Goal: Transaction & Acquisition: Purchase product/service

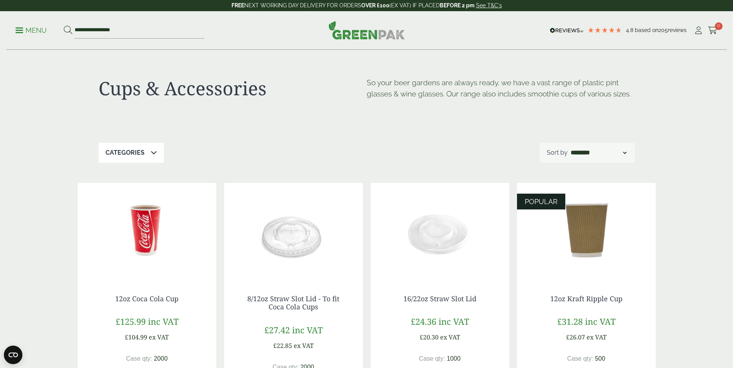
click at [135, 157] on p "Categories" at bounding box center [124, 152] width 39 height 9
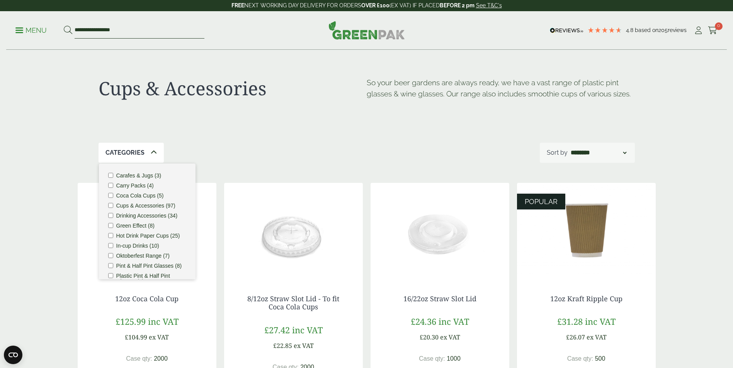
click at [131, 33] on input "**********" at bounding box center [140, 30] width 130 height 16
click at [28, 31] on p "Menu" at bounding box center [30, 30] width 31 height 9
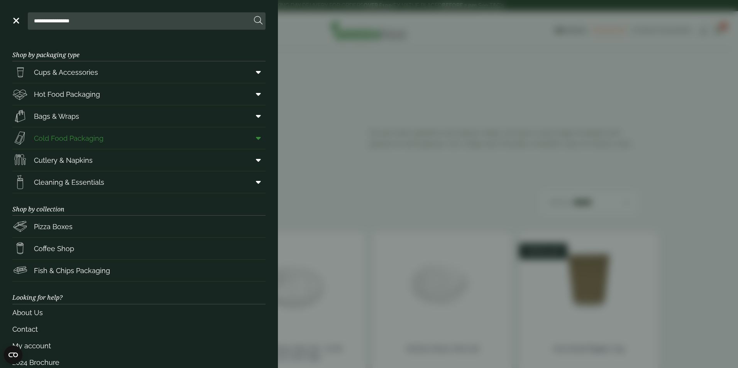
click at [92, 142] on span "Cold Food Packaging" at bounding box center [69, 138] width 70 height 10
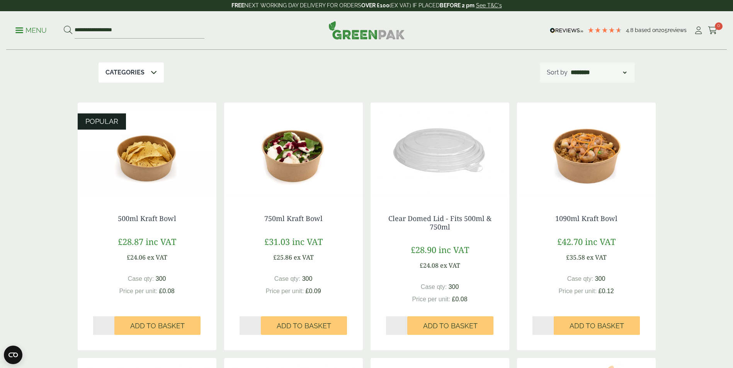
scroll to position [116, 0]
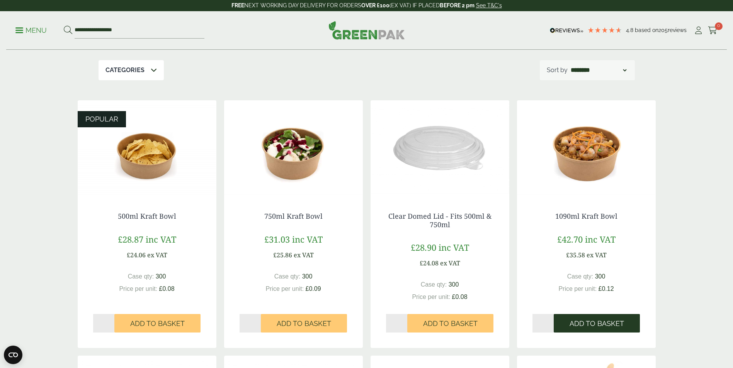
click at [618, 320] on span "Add to Basket" at bounding box center [596, 324] width 54 height 8
click at [585, 324] on span "Add to Basket" at bounding box center [596, 324] width 54 height 8
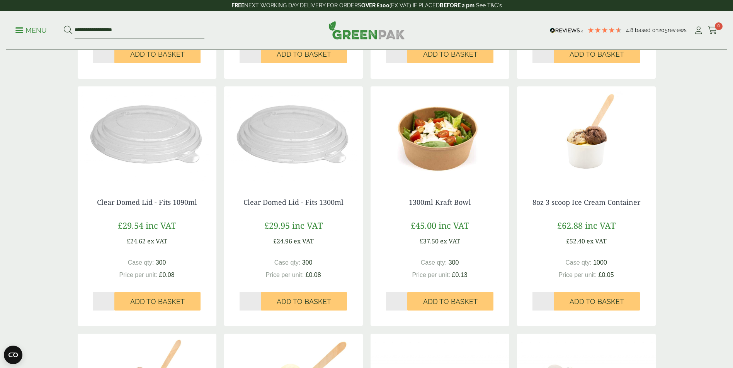
scroll to position [386, 0]
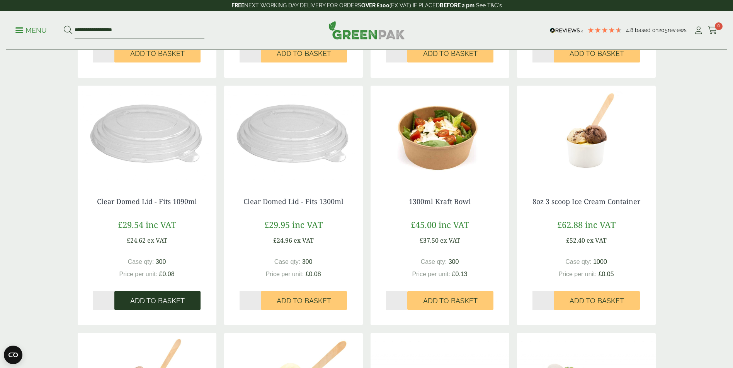
click at [171, 295] on button "Add to Basket" at bounding box center [157, 301] width 86 height 19
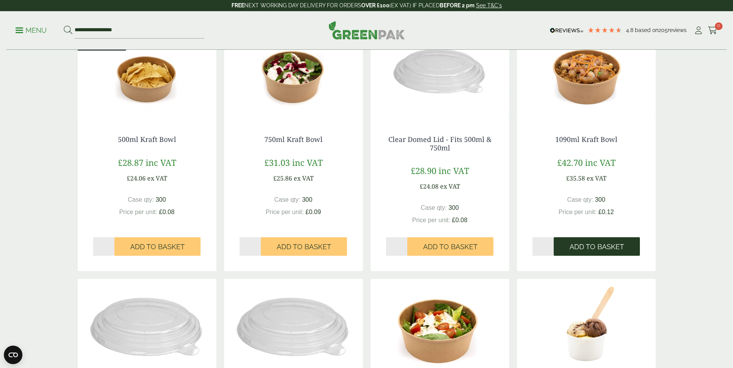
scroll to position [193, 0]
click at [611, 247] on span "Add to Basket" at bounding box center [596, 247] width 54 height 8
click at [548, 244] on input "*" at bounding box center [543, 246] width 22 height 19
click at [551, 250] on input "*" at bounding box center [543, 246] width 22 height 19
type input "*"
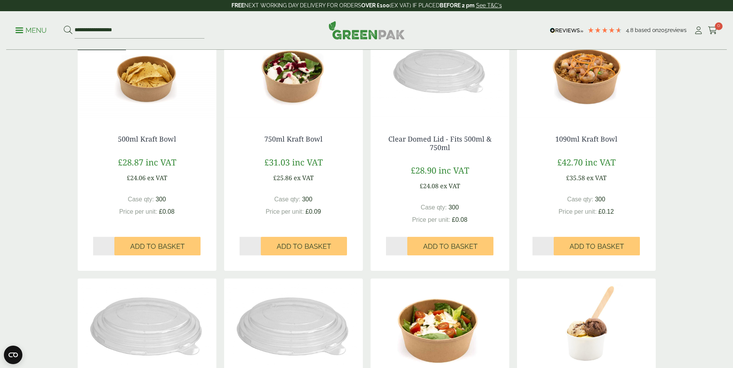
click at [551, 248] on input "*" at bounding box center [543, 246] width 22 height 19
click at [576, 248] on span "Add to Basket" at bounding box center [596, 247] width 54 height 8
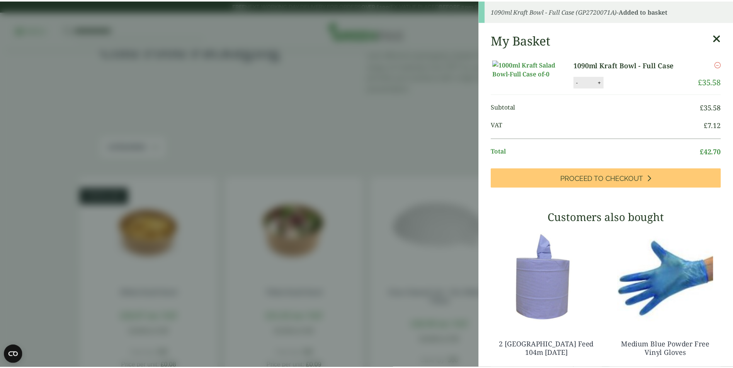
scroll to position [39, 0]
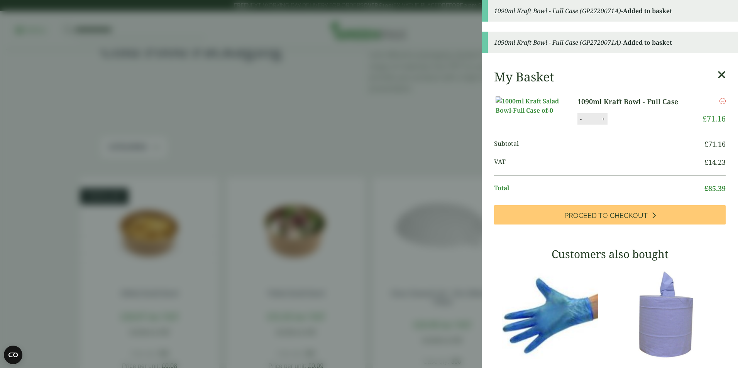
click at [578, 125] on div "- * +" at bounding box center [593, 119] width 30 height 12
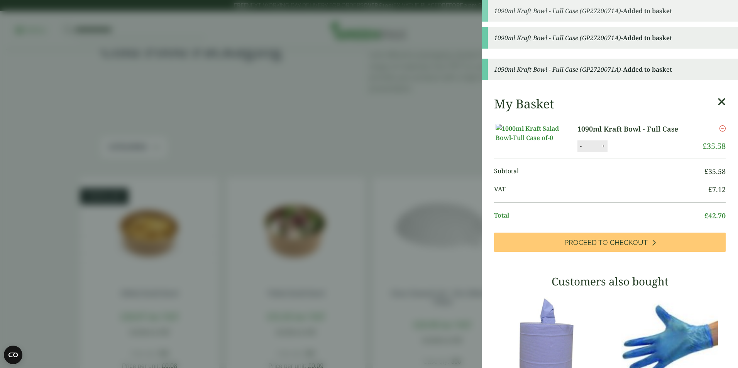
click at [580, 134] on p "1090ml Kraft Bowl - Full Case" at bounding box center [634, 129] width 113 height 10
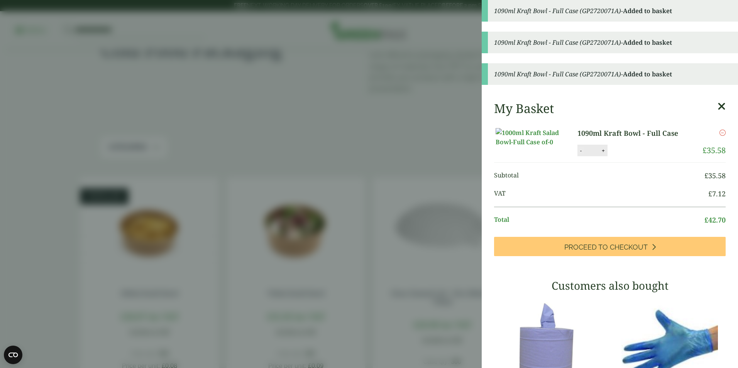
click at [578, 154] on button "-" at bounding box center [581, 151] width 6 height 7
click at [622, 157] on button "Update" at bounding box center [628, 151] width 39 height 12
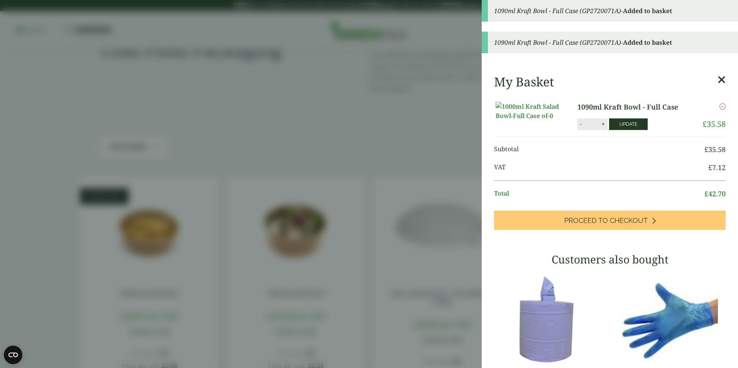
type input "*"
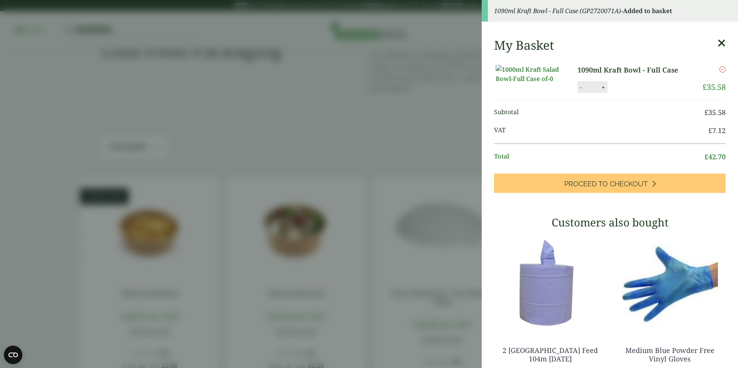
click at [421, 122] on aside "1090ml Kraft Bowl - Full Case (GP2720071A) - Added to basket My Basket 1090ml K…" at bounding box center [369, 184] width 738 height 368
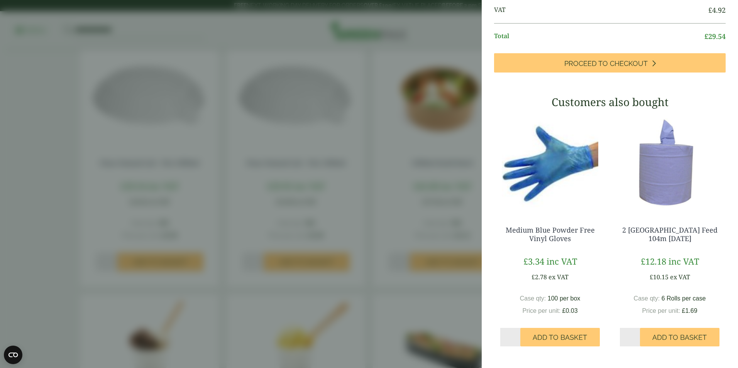
scroll to position [138, 0]
click at [31, 215] on aside "Clear Domed Lid - Fits 1090ml - Full Case (GP2720072B) - Added to basket My Bas…" at bounding box center [369, 184] width 738 height 368
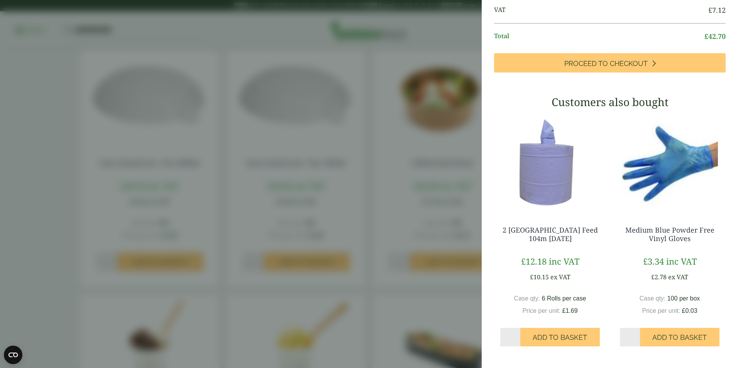
click at [86, 219] on aside "1090ml Kraft Bowl - Full Case (GP2720071A) - Added to basket My Basket 1090ml K…" at bounding box center [369, 184] width 738 height 368
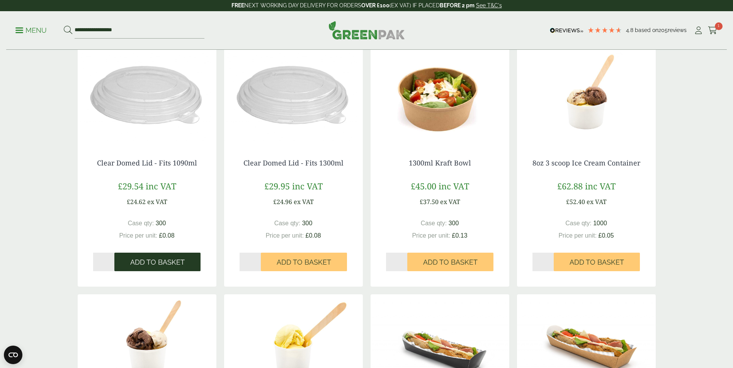
click at [133, 261] on span "Add to Basket" at bounding box center [157, 262] width 54 height 8
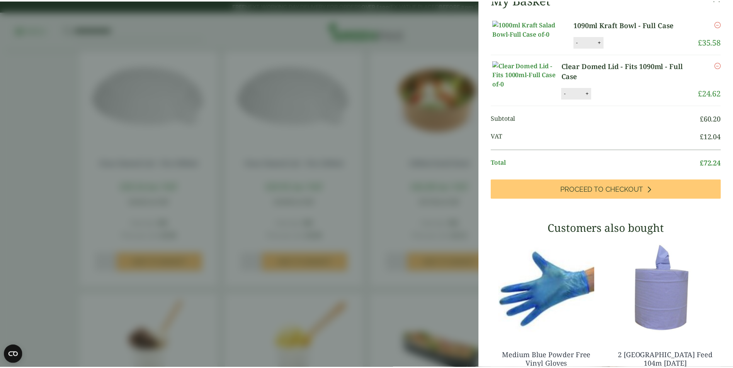
scroll to position [19, 0]
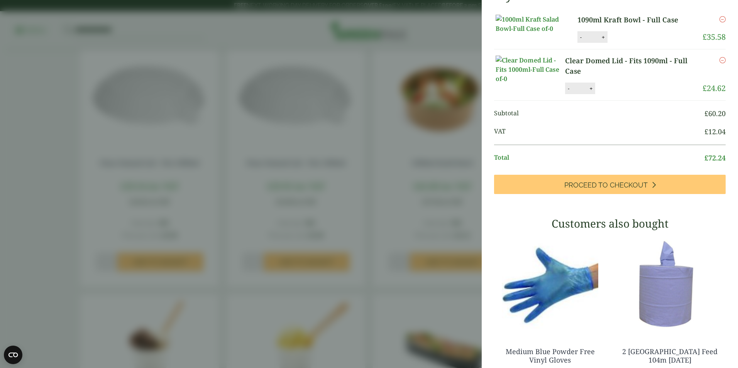
click at [58, 206] on aside "My Basket 1090ml Kraft Bowl - Full Case 1090ml Kraft Bowl - Full Case quantity …" at bounding box center [369, 184] width 738 height 368
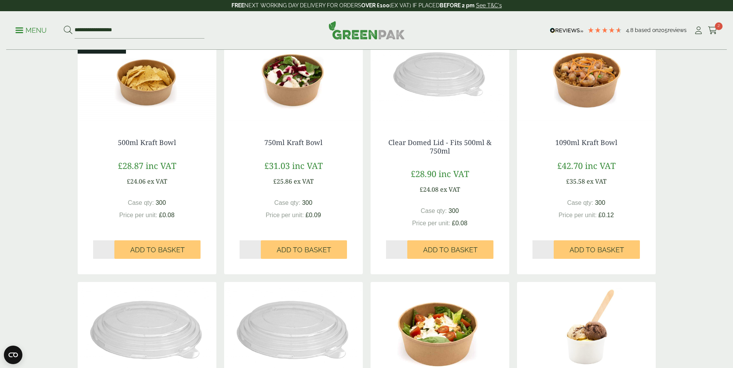
scroll to position [154, 0]
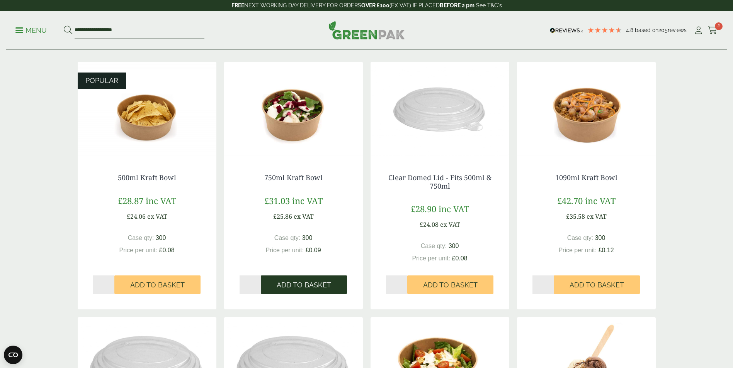
click at [301, 282] on span "Add to Basket" at bounding box center [303, 285] width 54 height 8
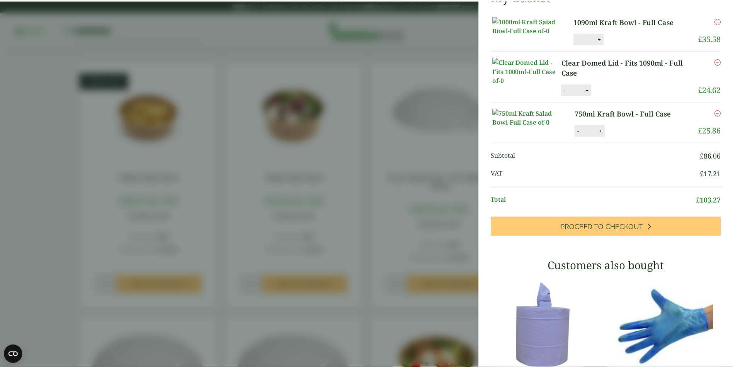
scroll to position [50, 0]
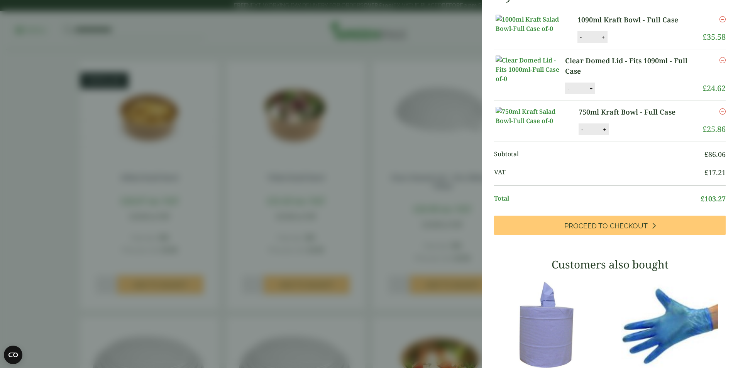
click at [60, 199] on aside "750ml Kraft Bowl - Full Case (GP2720071) - Added to basket My Basket 1090ml Kra…" at bounding box center [369, 184] width 738 height 368
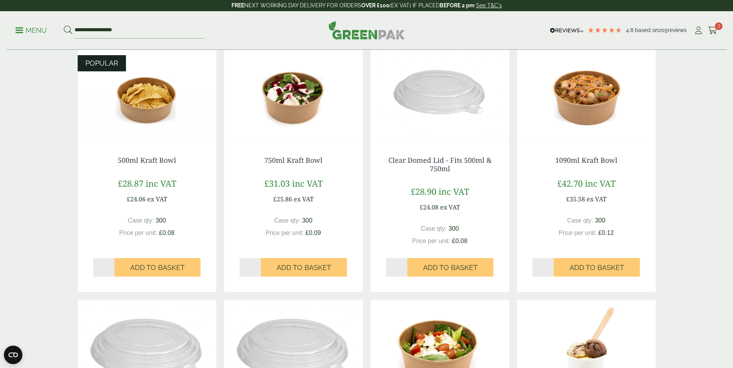
scroll to position [154, 0]
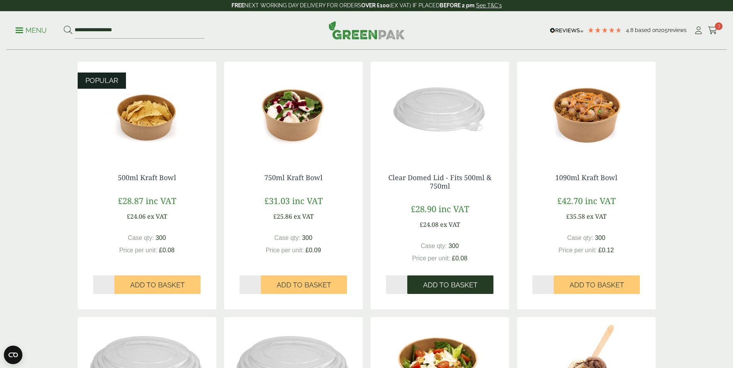
click at [437, 281] on button "Add to Basket" at bounding box center [450, 285] width 86 height 19
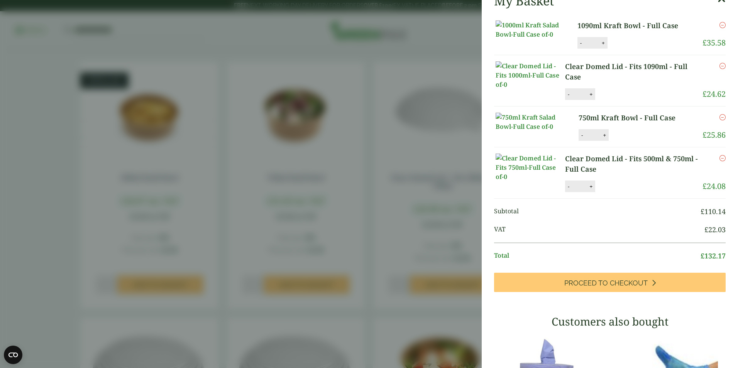
scroll to position [59, 0]
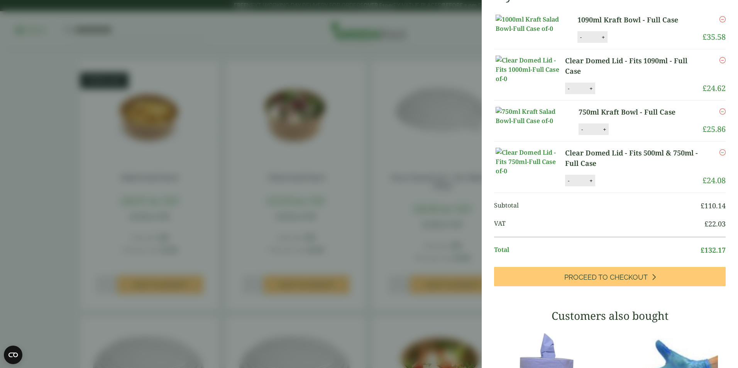
click at [572, 92] on button "-" at bounding box center [569, 88] width 6 height 7
type input "*"
click at [579, 41] on button "-" at bounding box center [581, 37] width 6 height 7
type input "*"
click at [619, 43] on button "Update" at bounding box center [628, 38] width 39 height 12
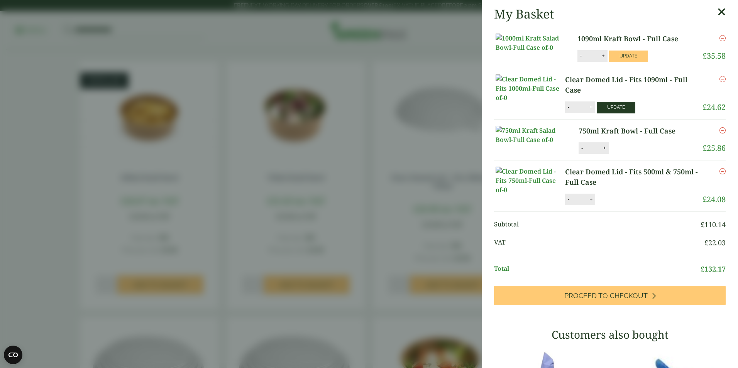
click at [616, 114] on button "Update" at bounding box center [616, 108] width 39 height 12
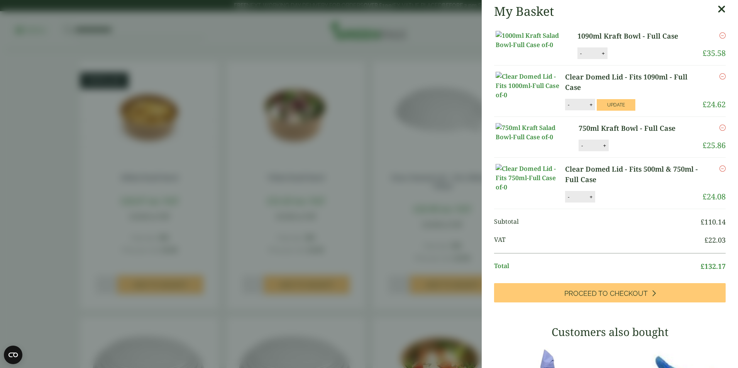
scroll to position [0, 0]
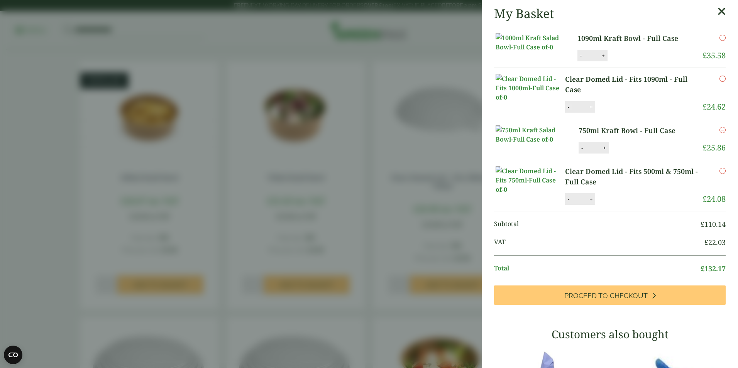
click at [570, 110] on button "-" at bounding box center [569, 107] width 6 height 7
click at [626, 113] on button "Update" at bounding box center [616, 108] width 39 height 12
type input "*"
click at [720, 82] on icon "Remove this item" at bounding box center [723, 79] width 6 height 6
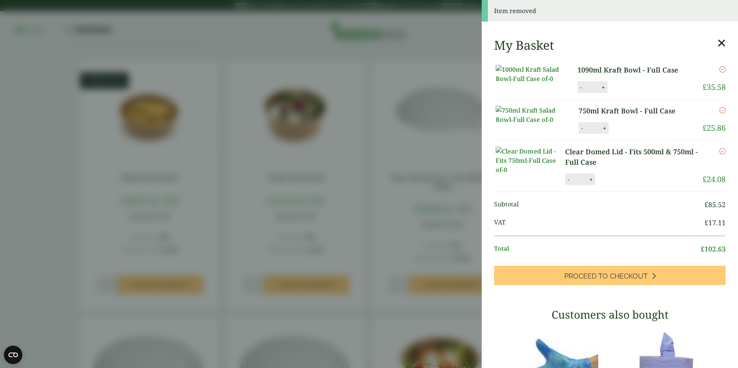
click at [720, 68] on icon "Remove this item" at bounding box center [723, 69] width 6 height 6
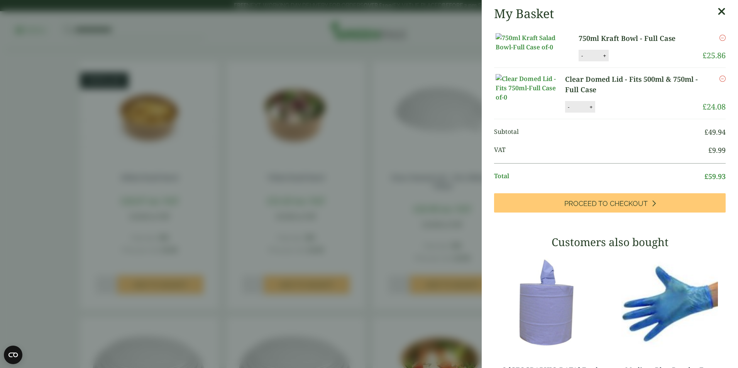
click at [587, 36] on link "750ml Kraft Bowl - Full Case" at bounding box center [634, 38] width 110 height 10
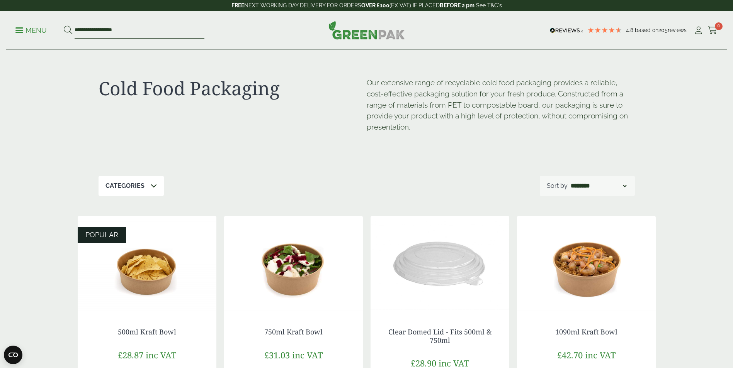
click at [114, 29] on input "**********" at bounding box center [140, 30] width 130 height 16
type input "****"
click at [64, 25] on button at bounding box center [68, 30] width 8 height 10
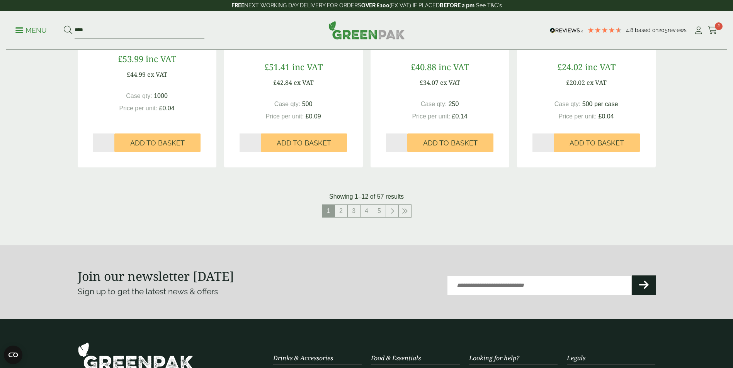
scroll to position [772, 0]
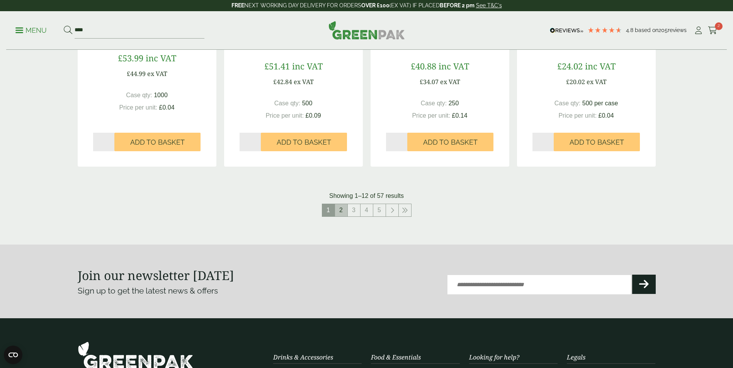
click at [343, 213] on link "2" at bounding box center [341, 210] width 12 height 12
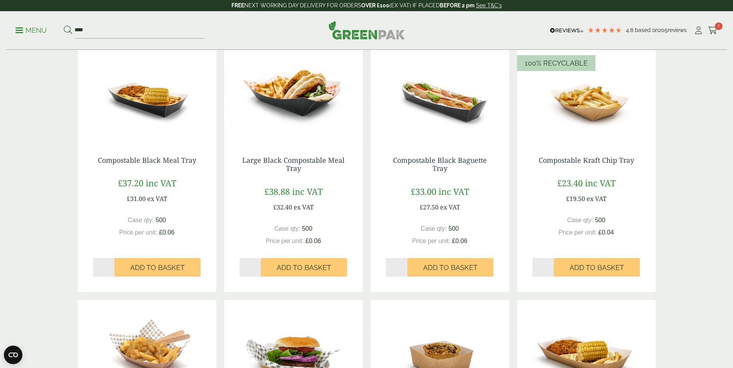
scroll to position [386, 0]
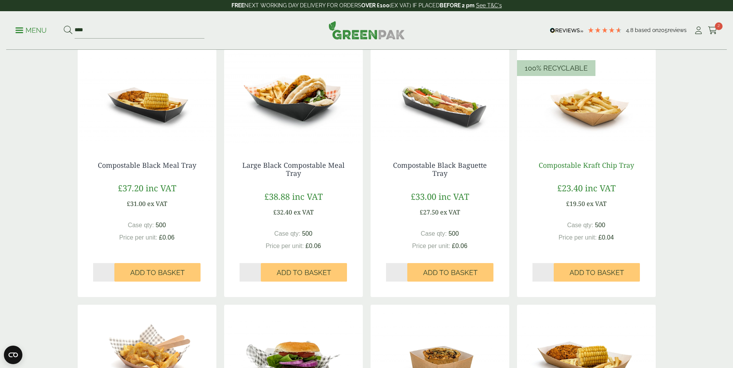
click at [607, 162] on link "Compostable Kraft Chip Tray" at bounding box center [585, 165] width 95 height 9
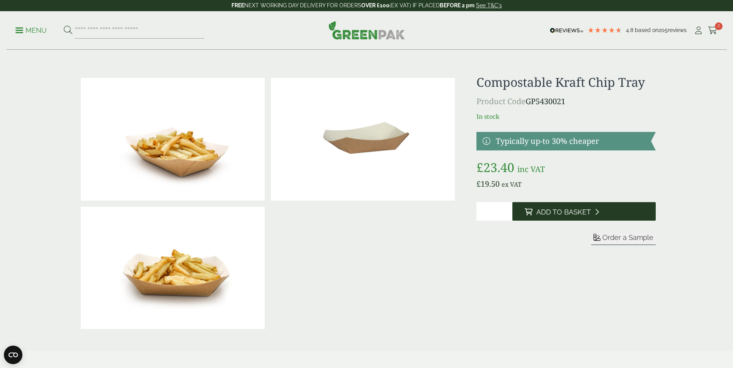
click at [524, 214] on button "Add to Basket" at bounding box center [583, 211] width 143 height 19
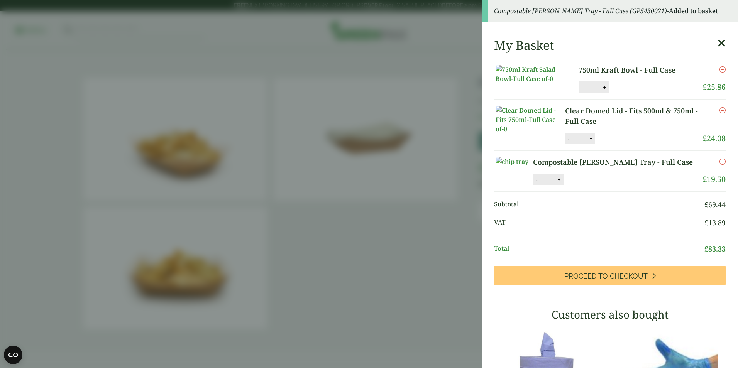
click at [429, 245] on aside "Compostable Kraft Chip Tray - Full Case (GP5430021) - Added to basket My Basket…" at bounding box center [369, 184] width 738 height 368
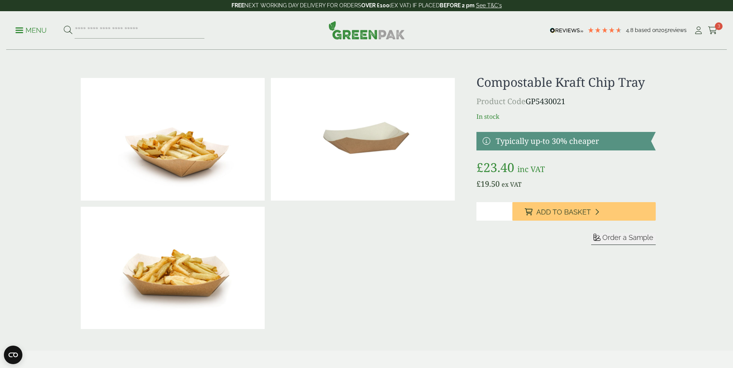
click at [17, 32] on link "Menu" at bounding box center [30, 30] width 31 height 8
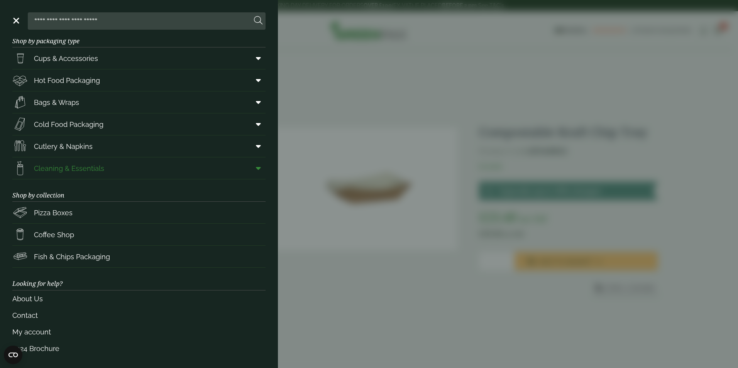
scroll to position [15, 0]
click at [87, 210] on link "Pizza Boxes" at bounding box center [138, 212] width 253 height 22
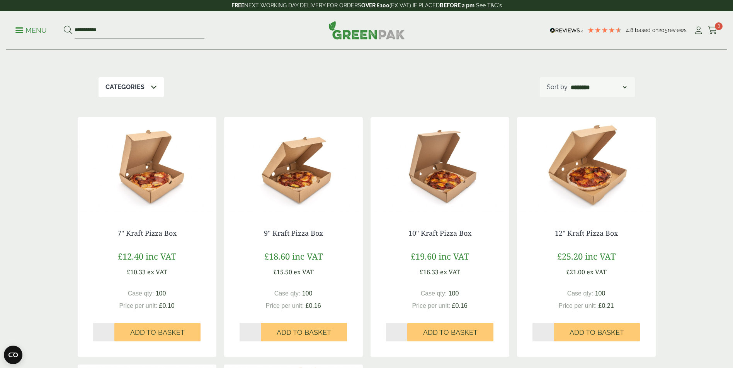
scroll to position [77, 0]
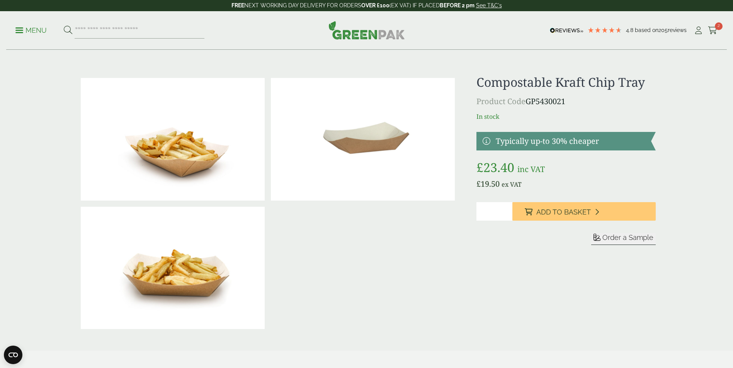
click at [26, 33] on p "Menu" at bounding box center [30, 30] width 31 height 9
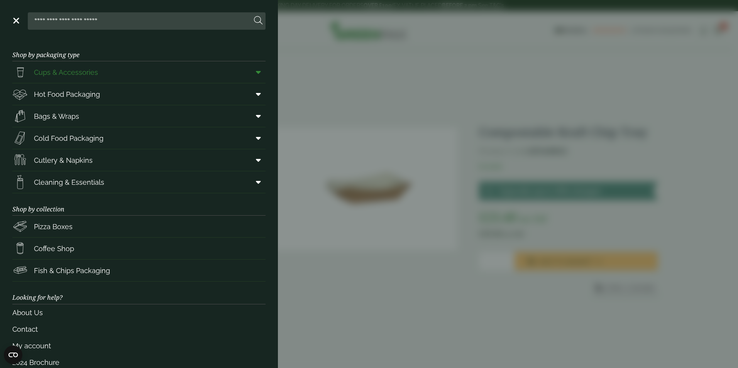
click at [70, 77] on span "Cups & Accessories" at bounding box center [66, 72] width 64 height 10
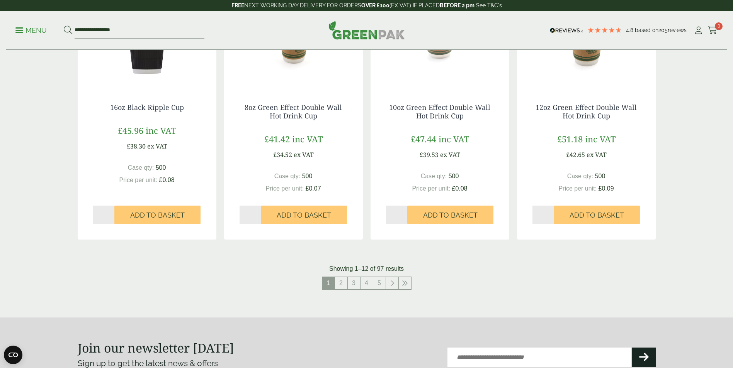
scroll to position [695, 0]
click at [340, 280] on link "2" at bounding box center [341, 282] width 12 height 12
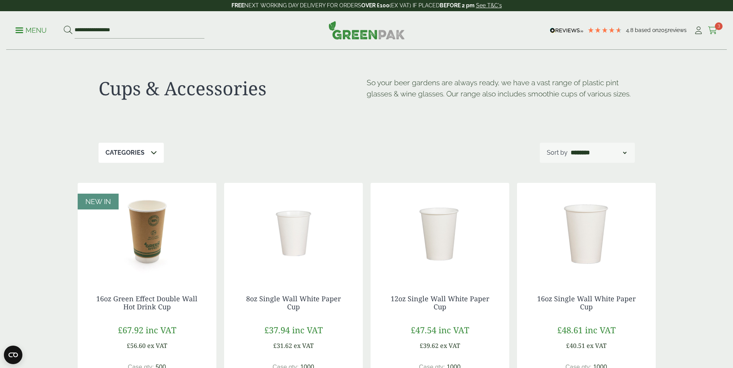
click at [715, 33] on icon at bounding box center [712, 31] width 10 height 8
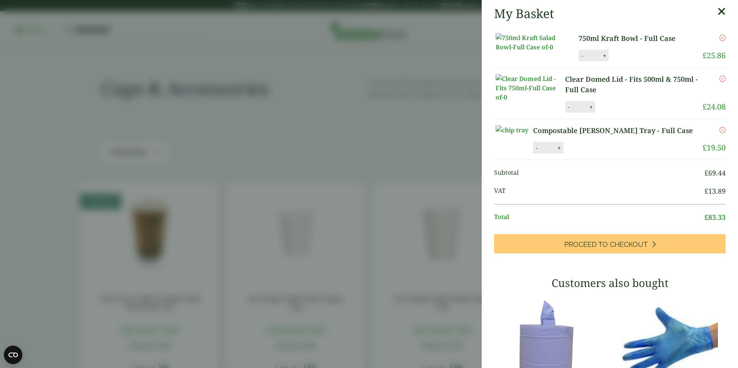
click at [571, 110] on button "-" at bounding box center [569, 107] width 6 height 7
type input "*"
click at [720, 82] on icon "Remove this item" at bounding box center [723, 79] width 6 height 6
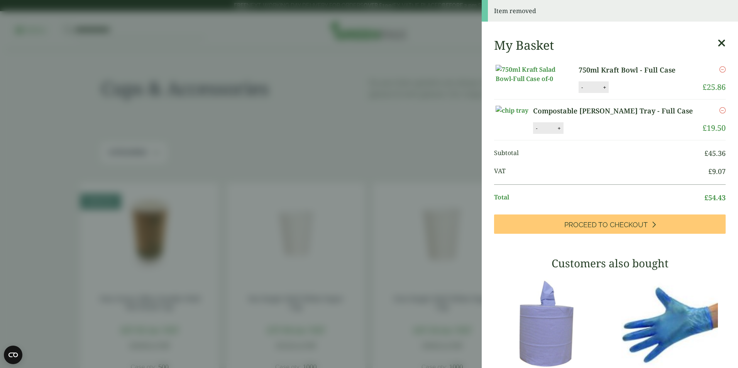
click at [720, 66] on link "Remove" at bounding box center [723, 69] width 6 height 9
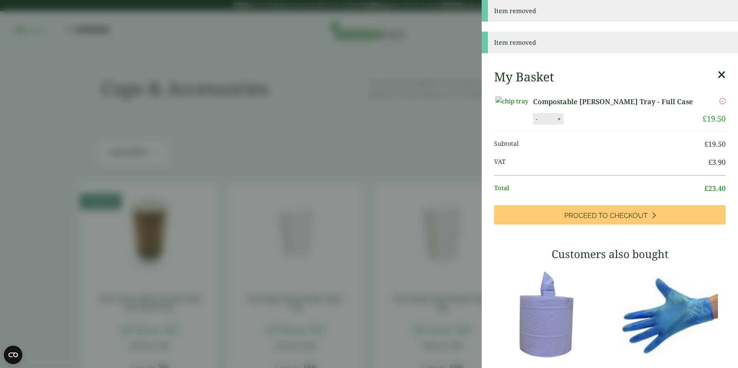
click at [418, 133] on aside "Item removed Item removed My Basket Compostable Kraft Chip Tray - Full Case Com…" at bounding box center [369, 184] width 738 height 368
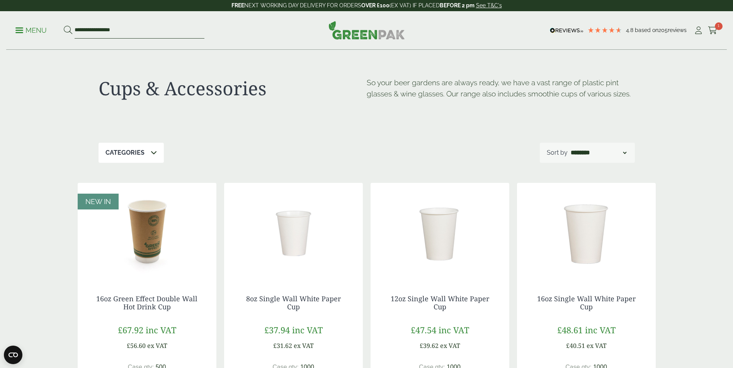
click at [103, 27] on input "**********" at bounding box center [140, 30] width 130 height 16
click at [12, 32] on div "**********" at bounding box center [366, 30] width 720 height 39
click at [16, 31] on p "Menu" at bounding box center [30, 30] width 31 height 9
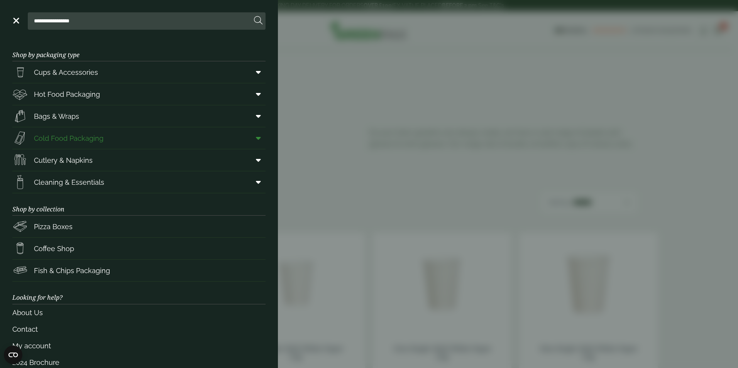
click at [81, 139] on span "Cold Food Packaging" at bounding box center [69, 138] width 70 height 10
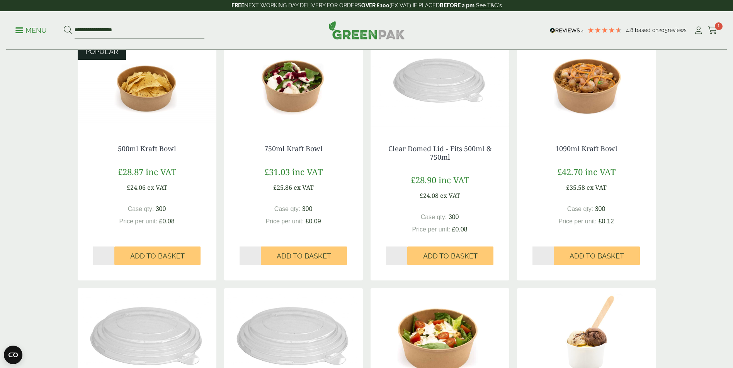
scroll to position [193, 0]
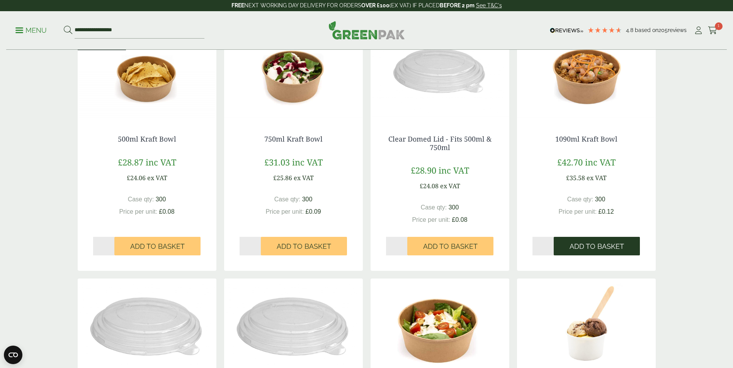
click at [617, 249] on span "Add to Basket" at bounding box center [596, 247] width 54 height 8
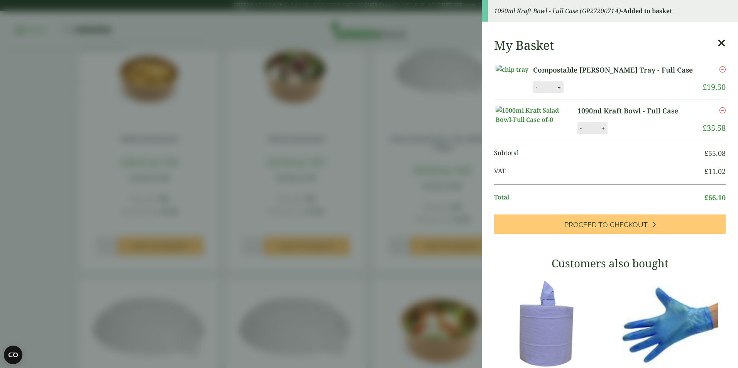
click at [52, 293] on aside "1090ml Kraft Bowl - Full Case (GP2720071A) - Added to basket My Basket Composta…" at bounding box center [369, 184] width 738 height 368
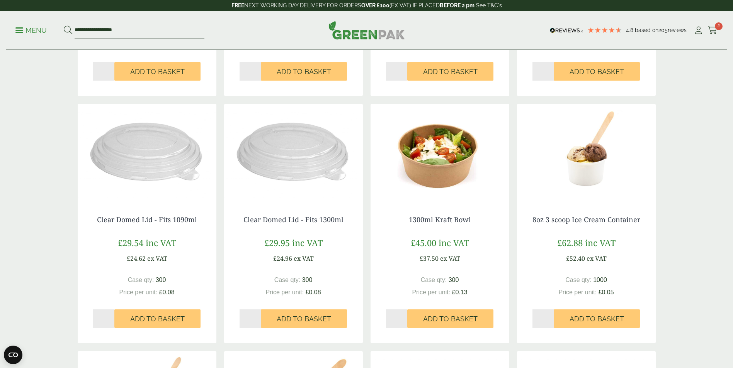
scroll to position [386, 0]
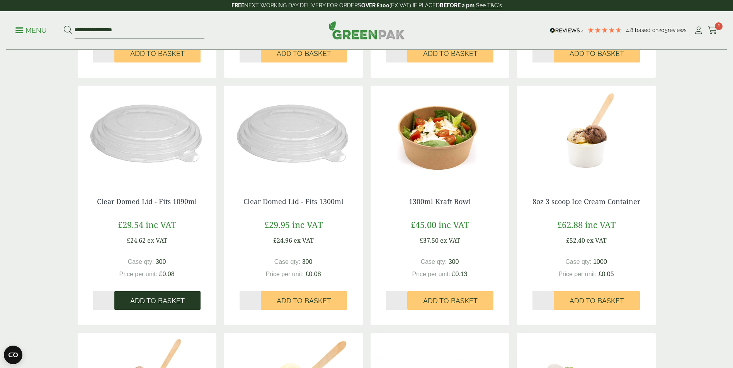
click at [158, 305] on button "Add to Basket" at bounding box center [157, 301] width 86 height 19
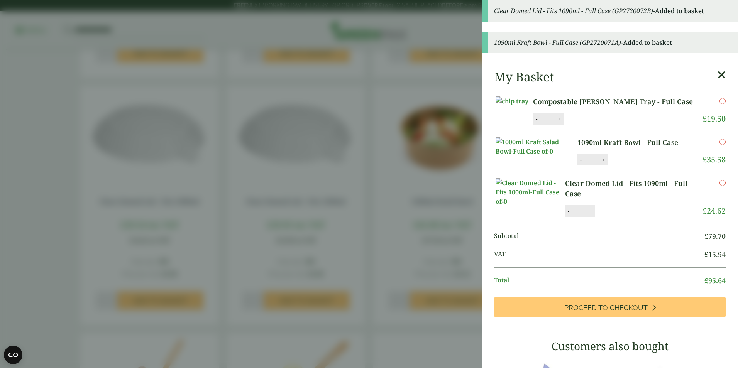
click at [32, 243] on aside "Clear Domed Lid - Fits 1090ml - Full Case (GP2720072B) - Added to basket 1090ml…" at bounding box center [369, 184] width 738 height 368
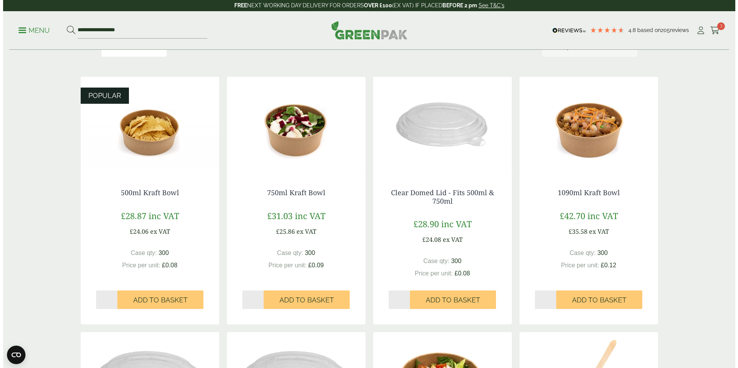
scroll to position [116, 0]
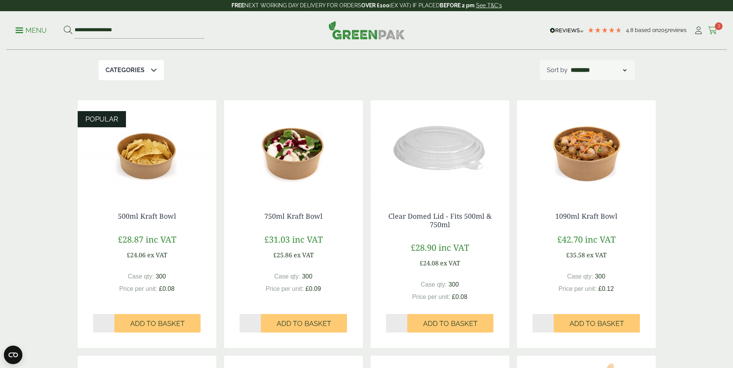
click at [712, 26] on link "Cart 3" at bounding box center [712, 31] width 10 height 12
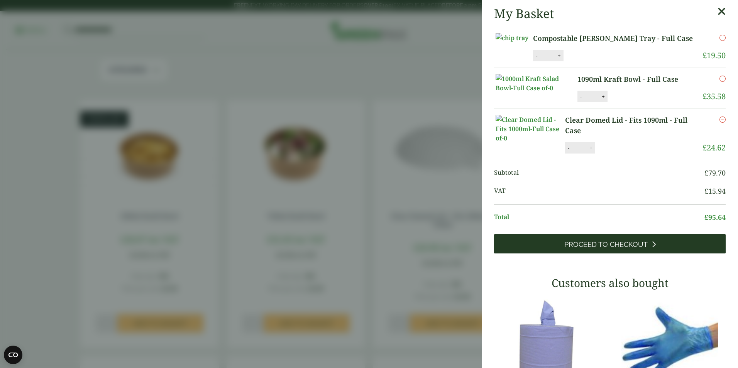
click at [623, 249] on span "Proceed to Checkout" at bounding box center [606, 245] width 83 height 8
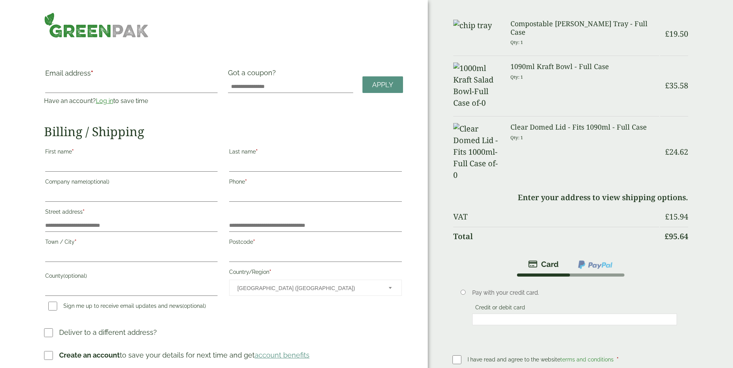
click at [112, 99] on link "Log in" at bounding box center [104, 100] width 17 height 7
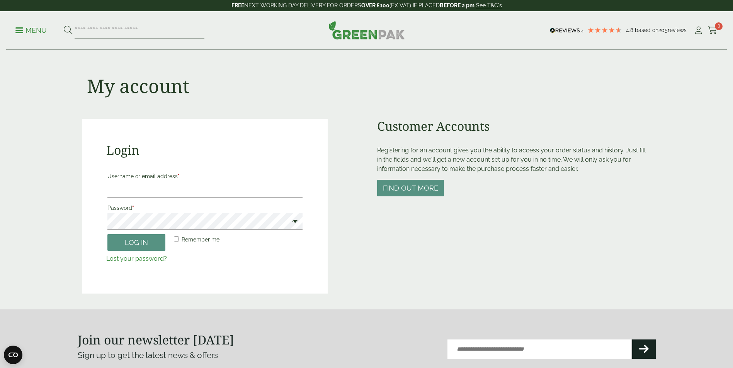
type input "**********"
click at [107, 234] on button "Log in" at bounding box center [136, 242] width 58 height 17
click at [179, 242] on label "Remember me" at bounding box center [195, 239] width 47 height 11
click at [134, 244] on button "Log in" at bounding box center [136, 242] width 58 height 17
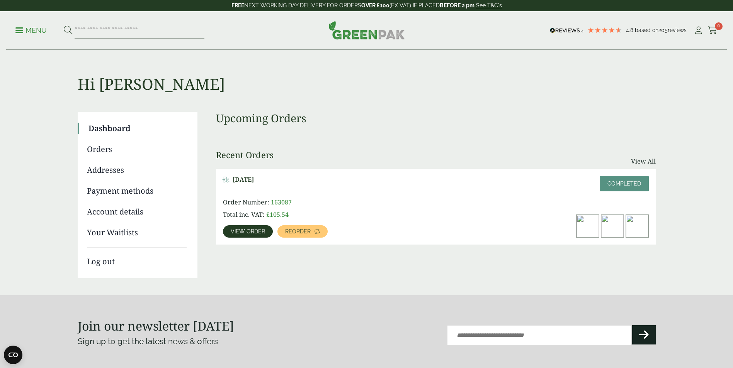
click at [717, 34] on div "Menu 4.8 Based on 205 reviews My Account" at bounding box center [366, 30] width 720 height 39
click at [716, 29] on span "0" at bounding box center [718, 26] width 8 height 8
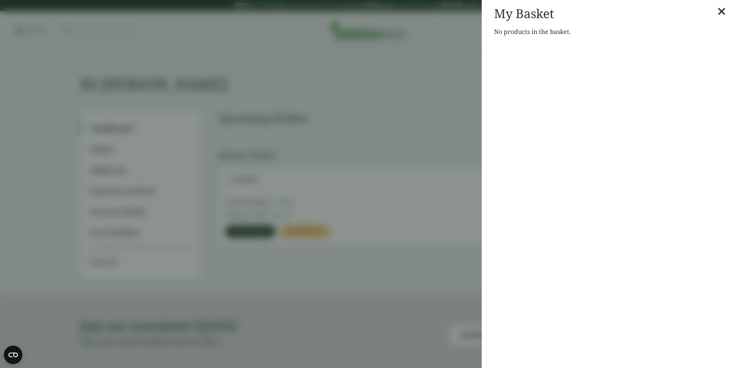
click at [360, 93] on aside "My Basket No products in the basket." at bounding box center [369, 184] width 738 height 368
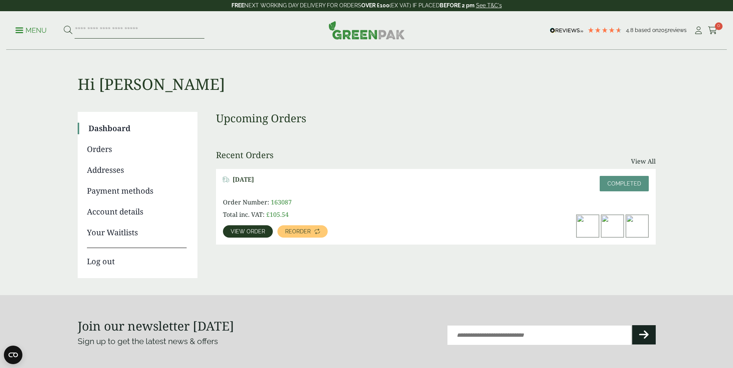
click at [102, 29] on input "search" at bounding box center [140, 30] width 130 height 16
click at [20, 31] on p "Menu" at bounding box center [30, 30] width 31 height 9
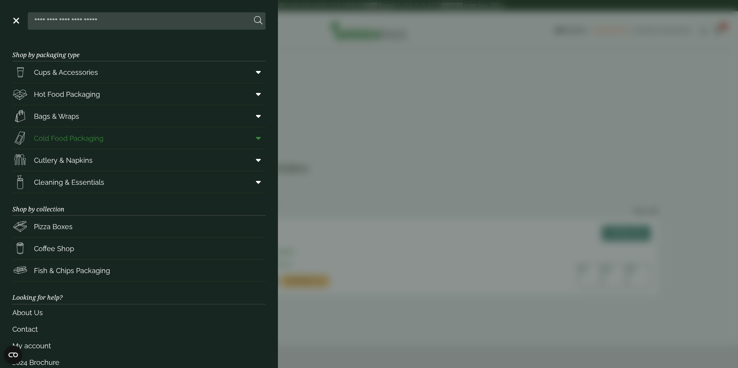
click at [97, 140] on span "Cold Food Packaging" at bounding box center [69, 138] width 70 height 10
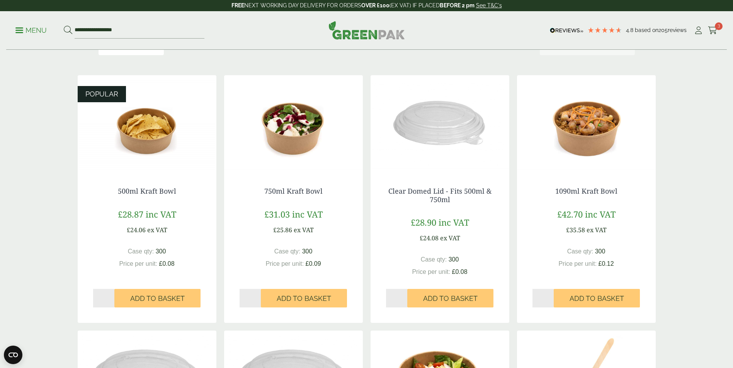
scroll to position [154, 0]
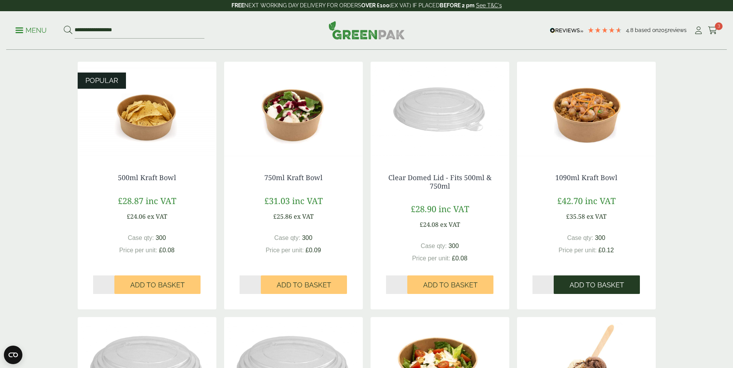
click at [580, 289] on span "Add to Basket" at bounding box center [596, 285] width 54 height 8
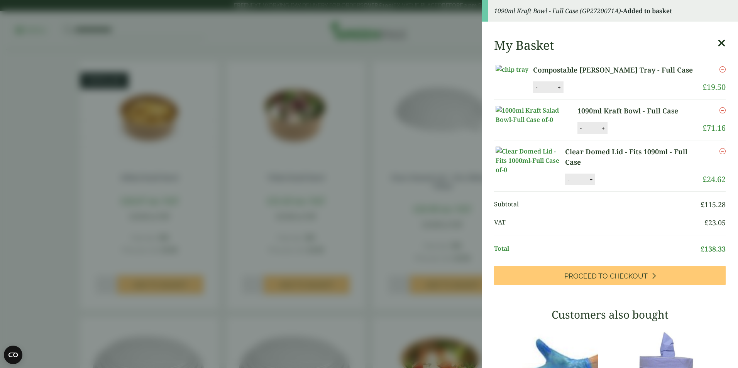
click at [35, 249] on aside "1090ml Kraft Bowl - Full Case (GP2720071A) - Added to basket My Basket Composta…" at bounding box center [369, 184] width 738 height 368
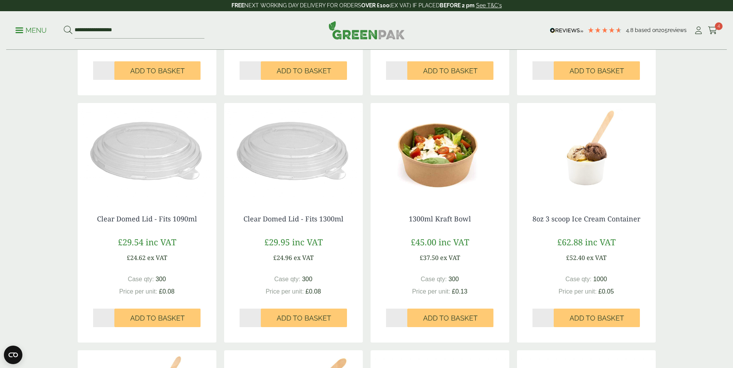
scroll to position [386, 0]
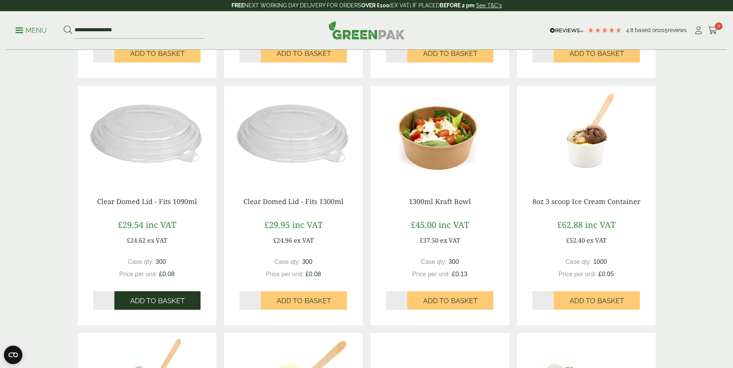
click at [186, 296] on button "Add to Basket" at bounding box center [157, 301] width 86 height 19
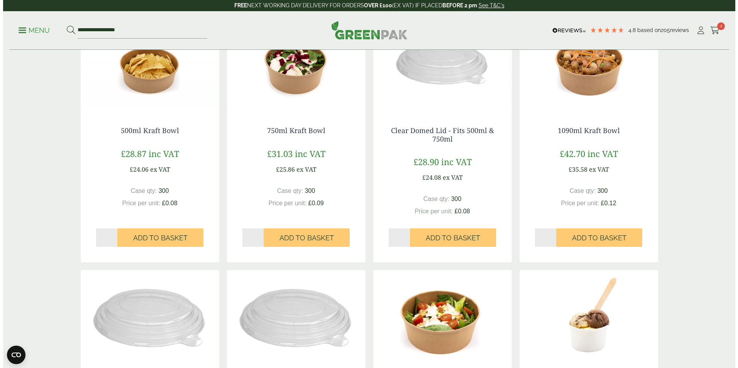
scroll to position [193, 0]
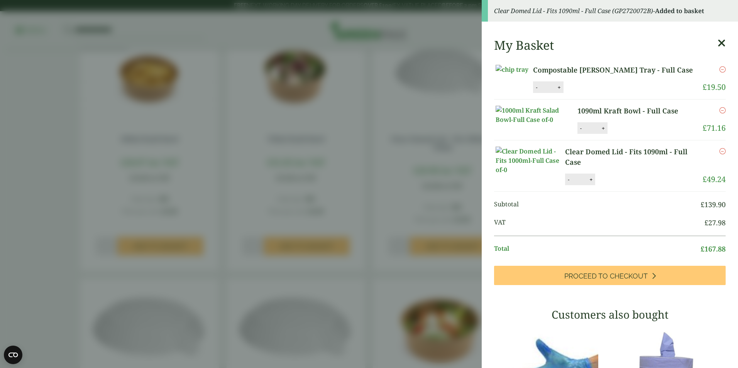
click at [578, 134] on div "- * +" at bounding box center [593, 128] width 30 height 12
click at [578, 132] on button "-" at bounding box center [581, 128] width 6 height 7
type input "*"
click at [567, 183] on button "-" at bounding box center [569, 179] width 6 height 7
type input "*"
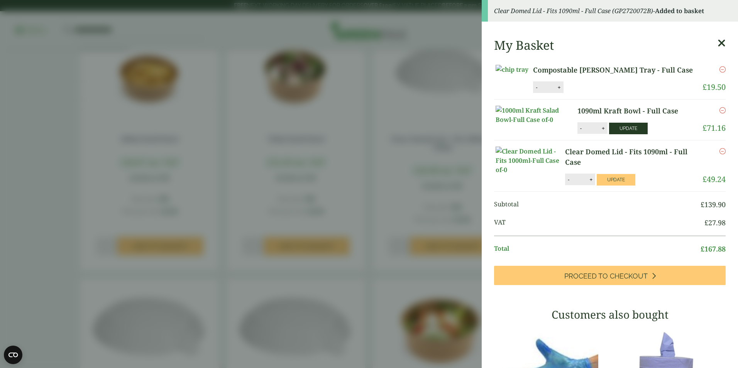
click at [636, 134] on button "Update" at bounding box center [628, 129] width 39 height 12
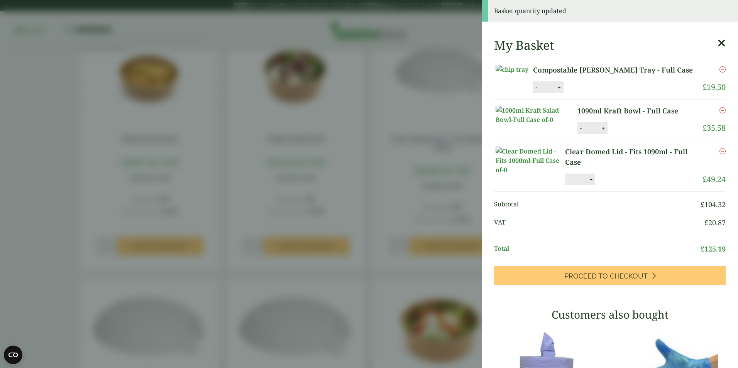
click at [567, 183] on button "-" at bounding box center [569, 179] width 6 height 7
type input "*"
click at [624, 186] on button "Update" at bounding box center [616, 180] width 39 height 12
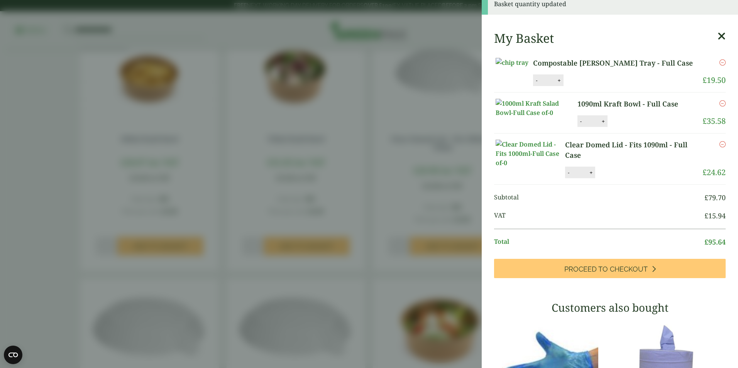
scroll to position [0, 0]
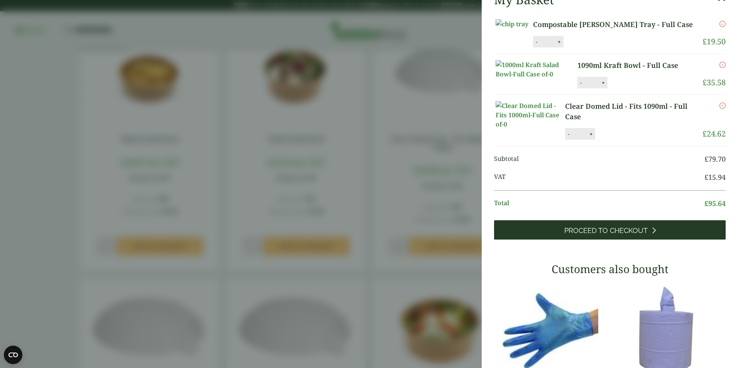
click at [628, 240] on link "Proceed to Checkout" at bounding box center [610, 229] width 232 height 19
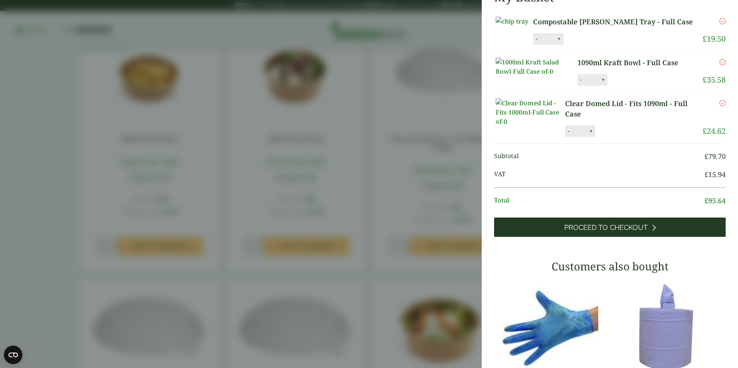
scroll to position [46, 0]
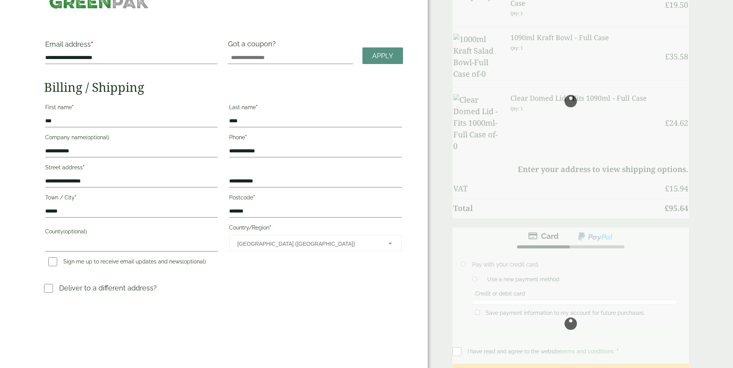
scroll to position [77, 0]
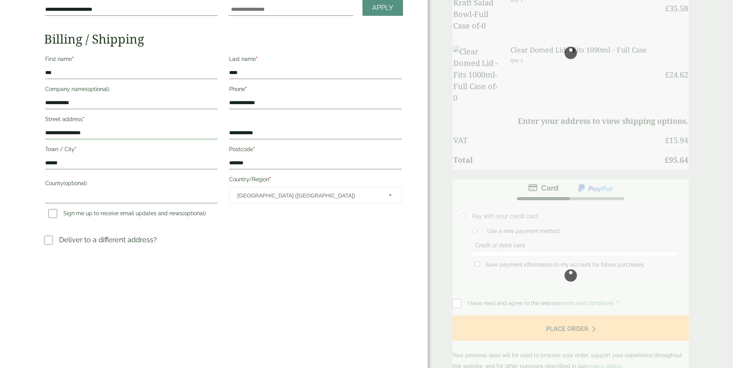
click at [89, 133] on input "**********" at bounding box center [131, 133] width 172 height 12
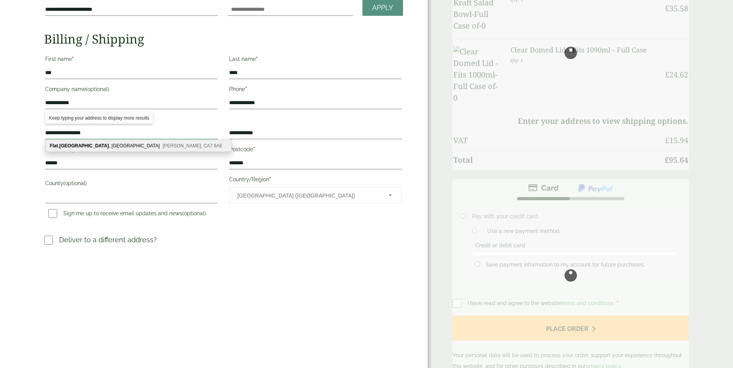
click at [89, 133] on input "**********" at bounding box center [131, 133] width 172 height 12
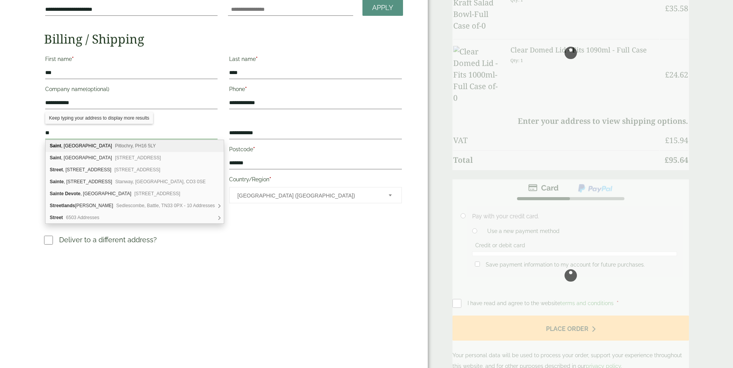
type input "*"
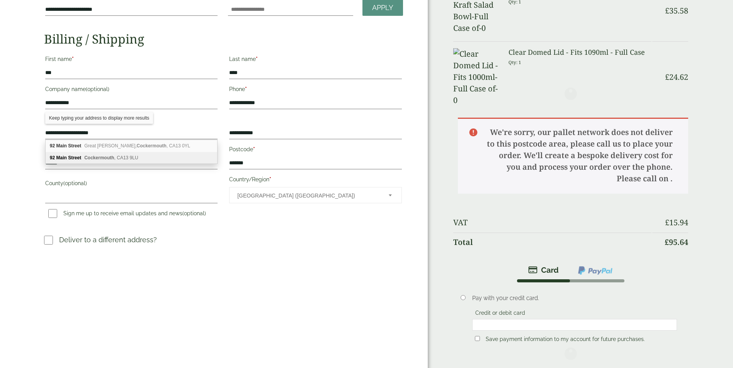
click at [134, 155] on div "[STREET_ADDRESS]" at bounding box center [131, 158] width 171 height 12
type input "**********"
type input "********"
type input "*******"
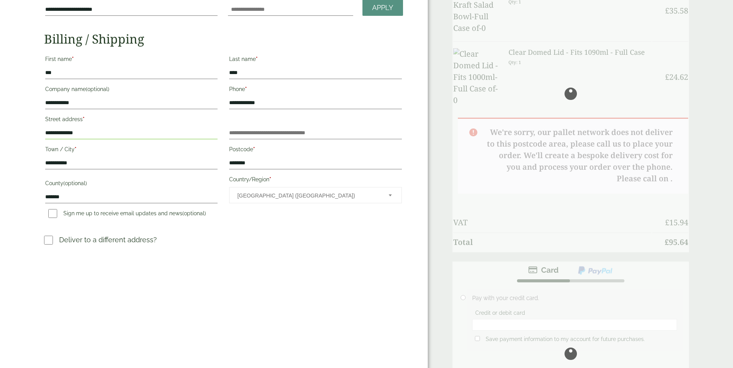
click at [278, 236] on h3 "Deliver to a different address?" at bounding box center [223, 243] width 359 height 17
click at [104, 100] on input "**********" at bounding box center [131, 103] width 172 height 12
drag, startPoint x: 76, startPoint y: 103, endPoint x: 58, endPoint y: 103, distance: 17.8
click at [58, 103] on input "**********" at bounding box center [131, 103] width 172 height 12
type input "**********"
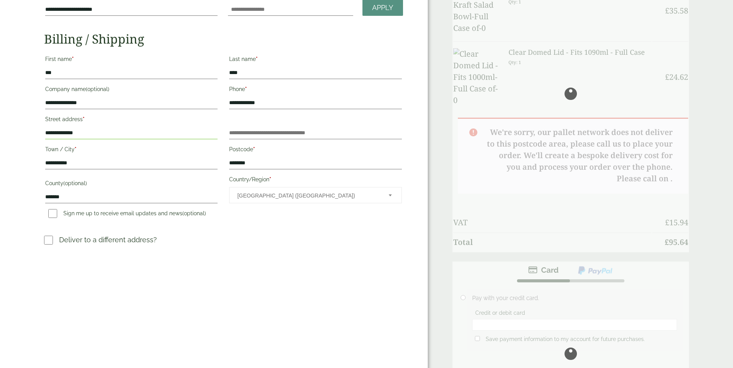
click at [227, 271] on div "**********" at bounding box center [213, 200] width 427 height 555
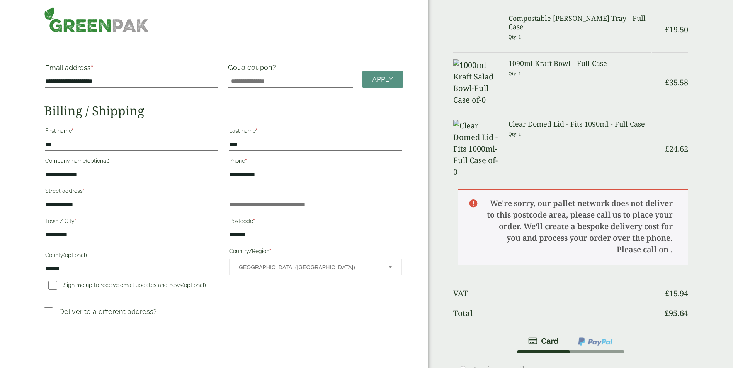
scroll to position [0, 0]
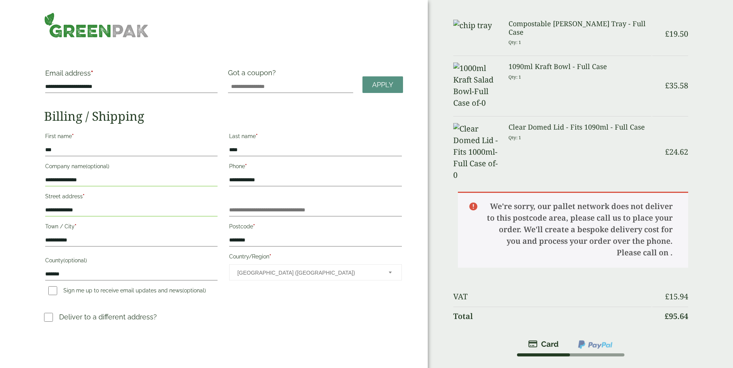
click at [569, 192] on p "We're sorry, our pallet network does not deliver to this postcode area, please …" at bounding box center [573, 230] width 231 height 76
click at [247, 237] on input "********" at bounding box center [315, 240] width 172 height 12
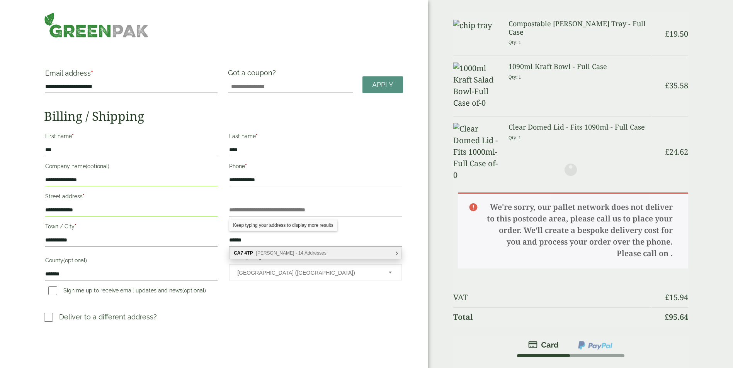
click at [268, 250] on div "CA7 4TP [PERSON_NAME] - 14 Addresses" at bounding box center [314, 254] width 171 height 12
type input "*******"
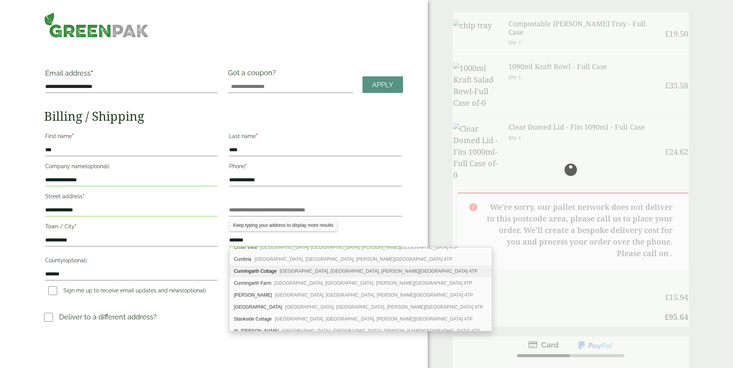
scroll to position [83, 0]
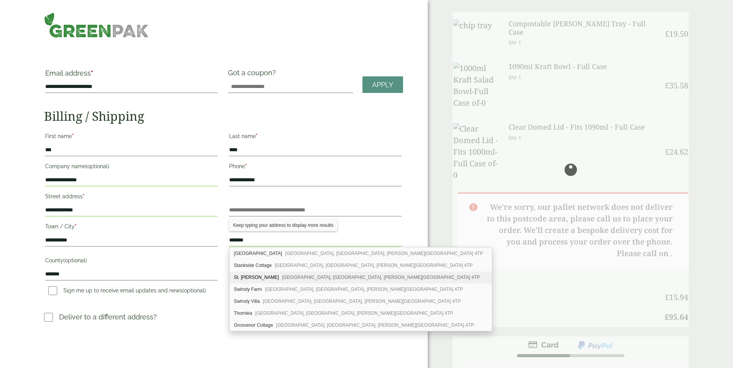
click at [282, 278] on span "[GEOGRAPHIC_DATA], [GEOGRAPHIC_DATA], [PERSON_NAME][GEOGRAPHIC_DATA] 4TP" at bounding box center [381, 277] width 198 height 5
type input "**********"
type input "*********"
type input "******"
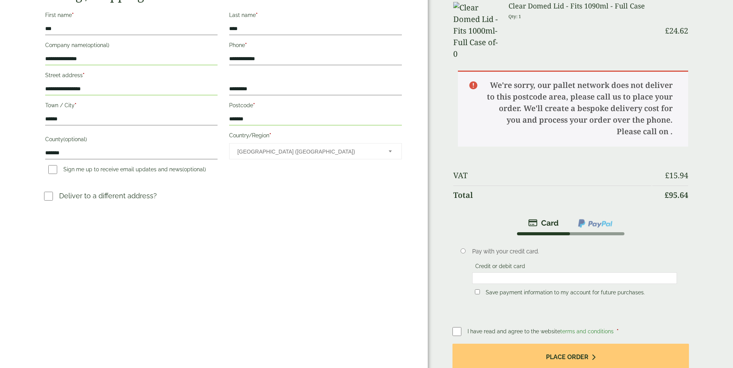
scroll to position [121, 0]
click at [533, 273] on div at bounding box center [574, 279] width 205 height 12
click at [660, 263] on fieldset "Credit or debit card" at bounding box center [574, 275] width 205 height 24
click at [263, 106] on label "Postcode *" at bounding box center [315, 106] width 172 height 13
click at [263, 114] on input "*******" at bounding box center [315, 120] width 172 height 12
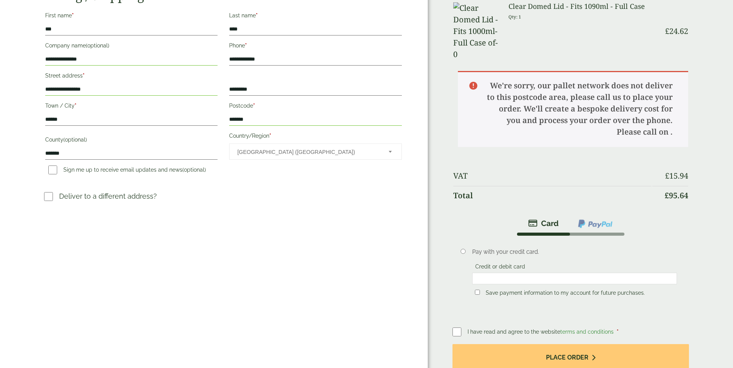
scroll to position [0, 0]
click at [295, 303] on div "**********" at bounding box center [213, 155] width 427 height 552
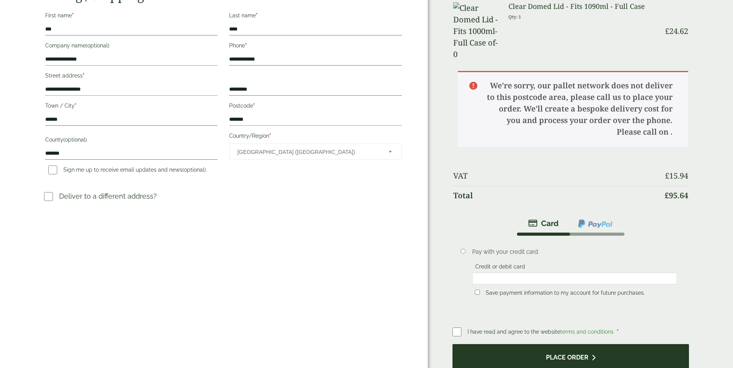
click at [594, 344] on button "Place order" at bounding box center [570, 356] width 237 height 25
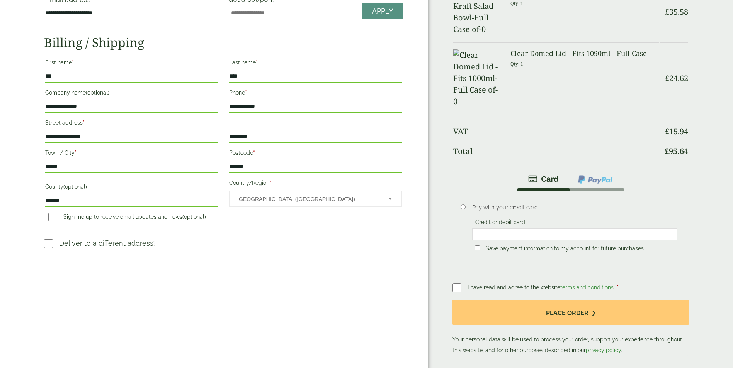
scroll to position [154, 0]
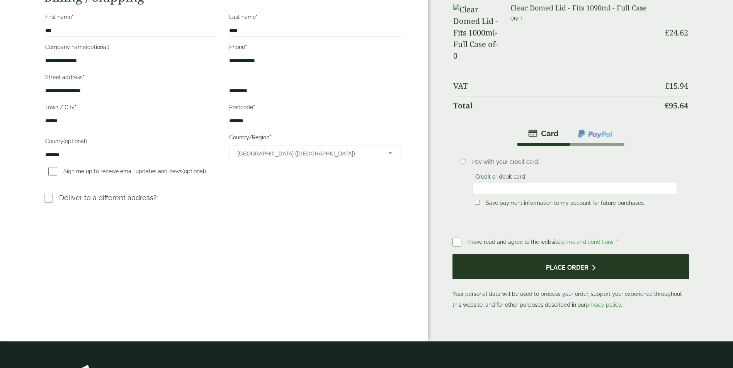
click at [546, 254] on button "Place order" at bounding box center [570, 266] width 237 height 25
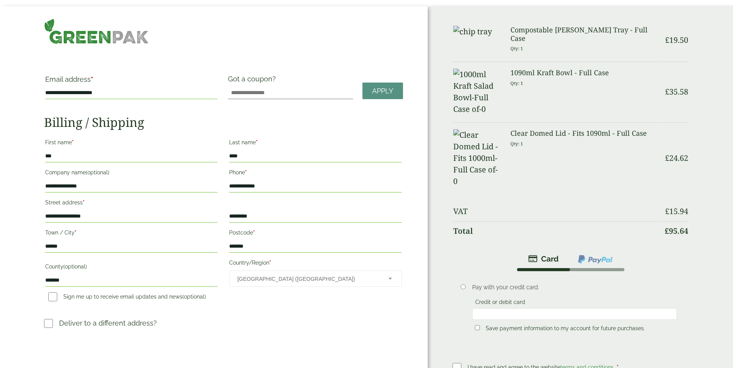
scroll to position [0, 0]
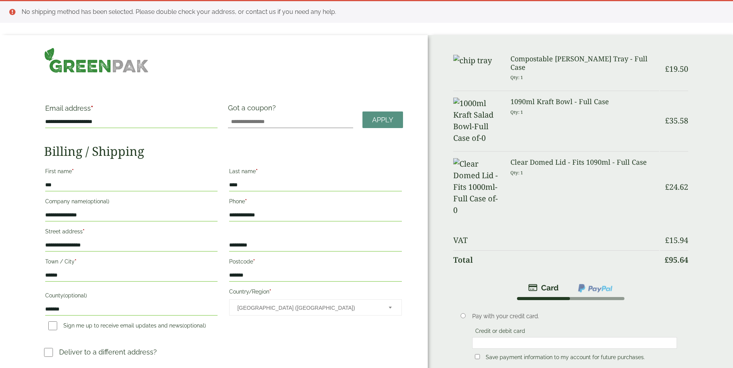
click at [270, 281] on input "*******" at bounding box center [315, 276] width 172 height 12
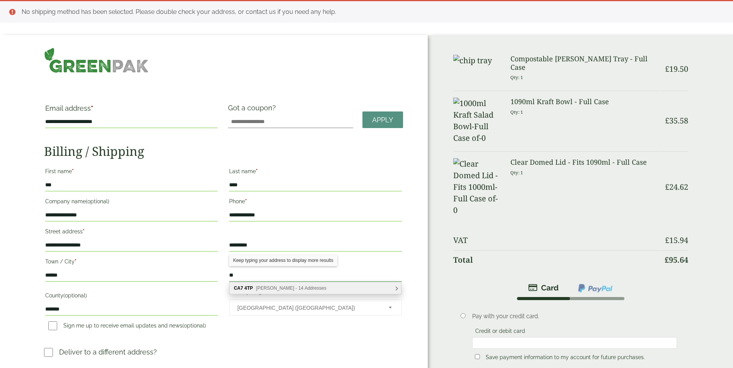
type input "*"
click at [286, 290] on span "[PERSON_NAME] - 14 Addresses" at bounding box center [291, 288] width 70 height 5
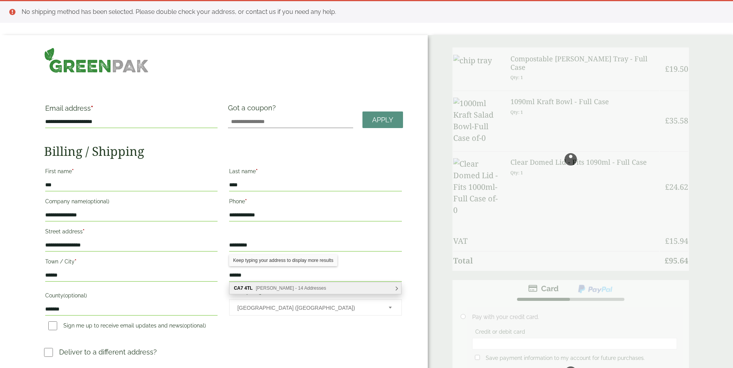
type input "*******"
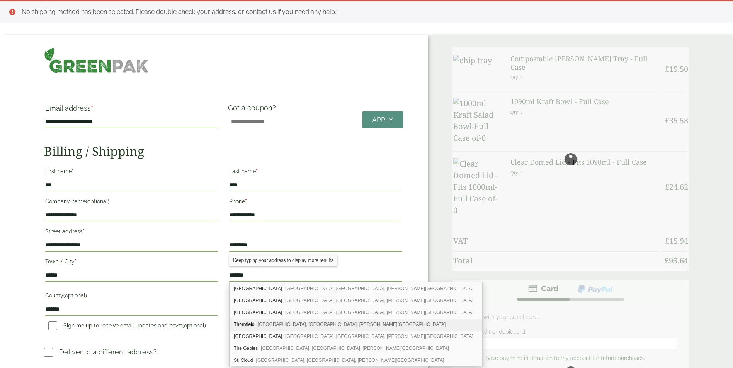
scroll to position [45, 0]
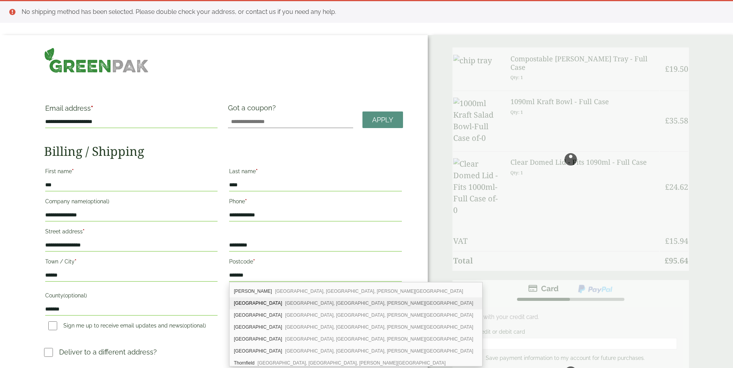
click at [285, 305] on span "[GEOGRAPHIC_DATA], [GEOGRAPHIC_DATA], [PERSON_NAME][GEOGRAPHIC_DATA]" at bounding box center [379, 303] width 188 height 5
type input "**********"
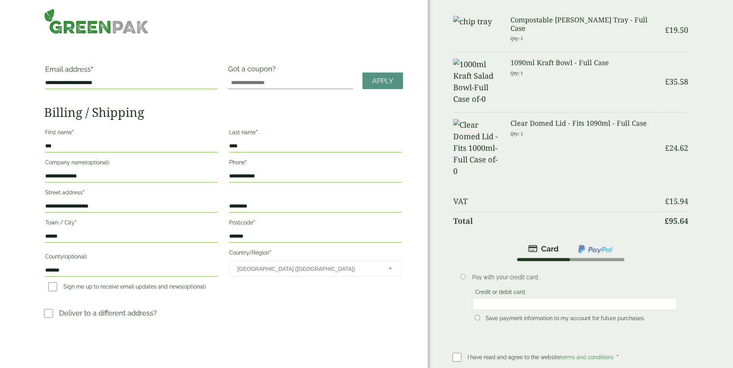
scroll to position [77, 0]
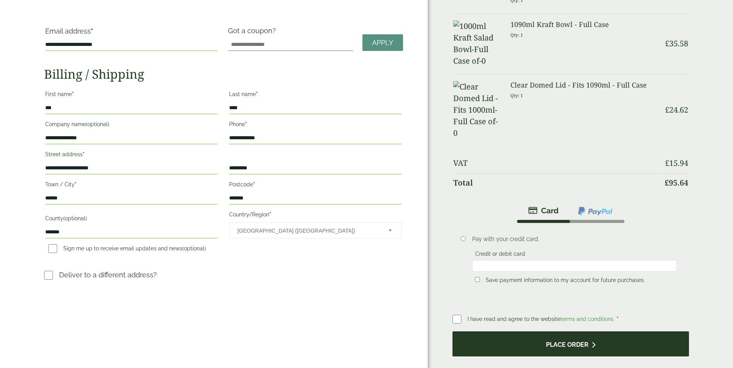
click at [592, 332] on button "Place order" at bounding box center [570, 344] width 237 height 25
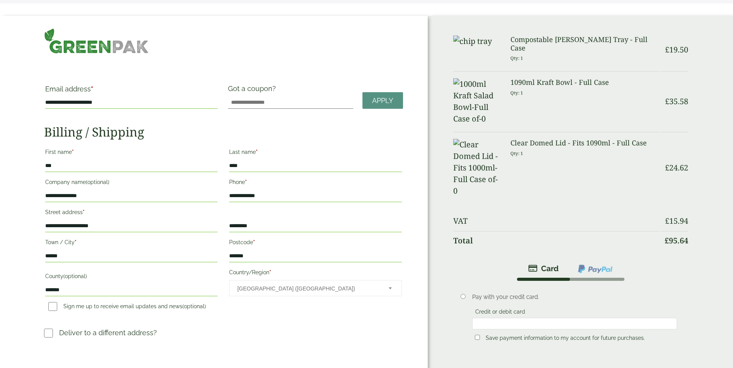
scroll to position [0, 0]
